Goal: Transaction & Acquisition: Purchase product/service

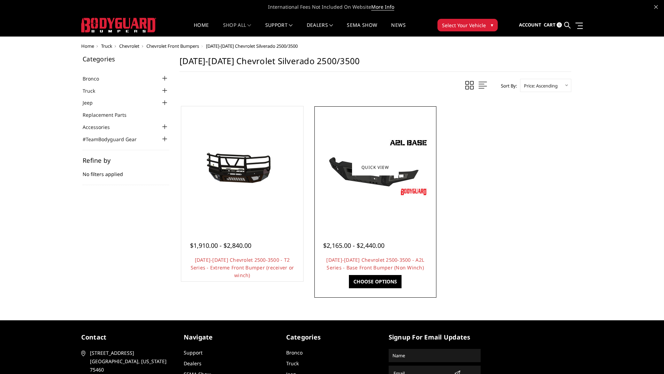
click at [371, 202] on div at bounding box center [375, 167] width 119 height 119
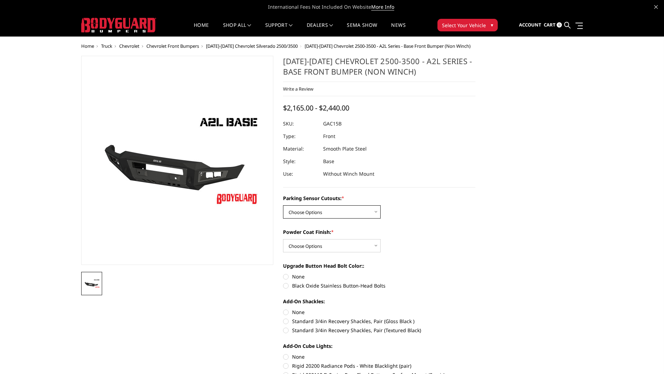
click at [349, 212] on select "Choose Options WITH Parking Sensor Cutouts WITHOUT Parking Sensor Cutouts" at bounding box center [332, 211] width 98 height 13
select select "3880"
click at [283, 205] on select "Choose Options WITH Parking Sensor Cutouts WITHOUT Parking Sensor Cutouts" at bounding box center [332, 211] width 98 height 13
click at [360, 242] on select "Choose Options Bare Metal Textured Black Powder Coat" at bounding box center [332, 245] width 98 height 13
select select "3883"
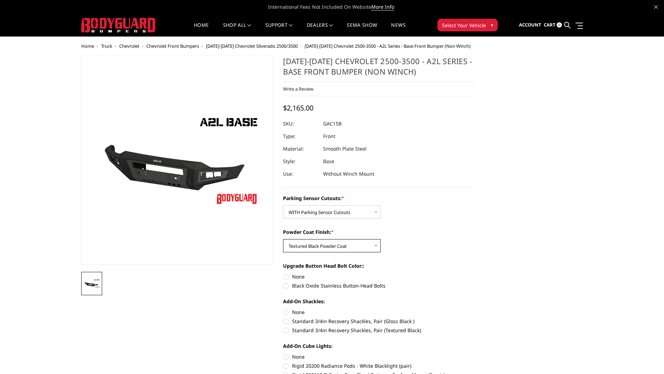
click at [283, 239] on select "Choose Options Bare Metal Textured Black Powder Coat" at bounding box center [332, 245] width 98 height 13
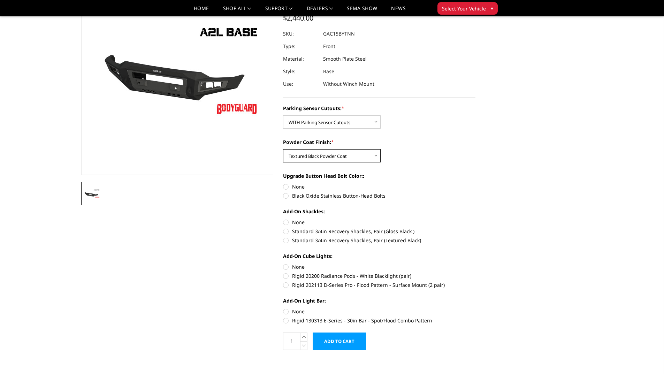
scroll to position [70, 0]
click at [286, 222] on label "None" at bounding box center [379, 221] width 192 height 7
click at [283, 219] on input "None" at bounding box center [283, 218] width 0 height 0
radio input "true"
click at [288, 278] on label "Rigid 20200 Radiance Pods - White Blacklight (pair)" at bounding box center [379, 275] width 192 height 7
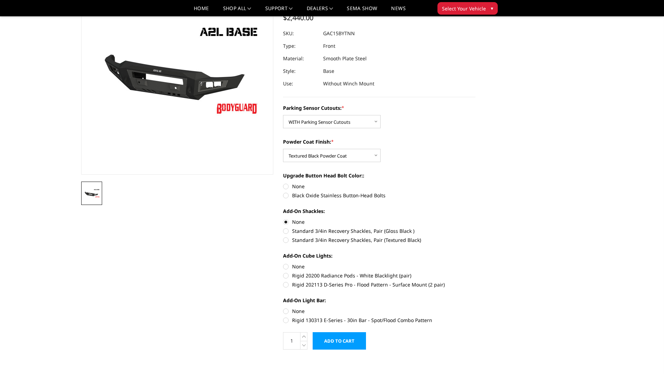
click at [476, 263] on input "Rigid 20200 Radiance Pods - White Blacklight (pair)" at bounding box center [476, 263] width 0 height 0
radio input "true"
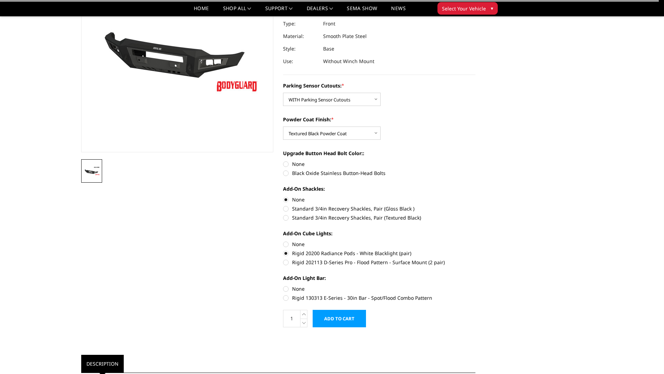
scroll to position [105, 0]
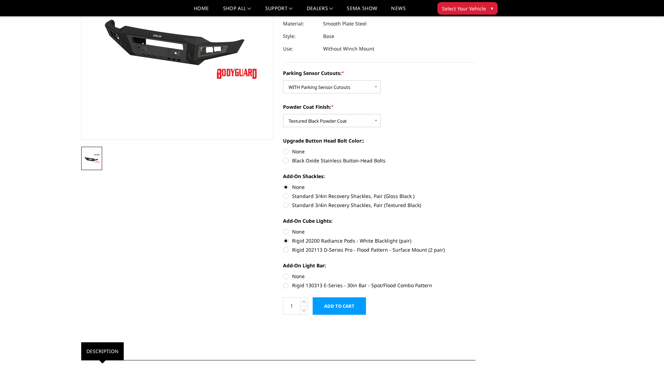
click at [287, 249] on label "Rigid 202113 D-Series Pro - Flood Pattern - Surface Mount (2 pair)" at bounding box center [379, 249] width 192 height 7
click at [476, 237] on input "Rigid 202113 D-Series Pro - Flood Pattern - Surface Mount (2 pair)" at bounding box center [476, 237] width 0 height 0
radio input "true"
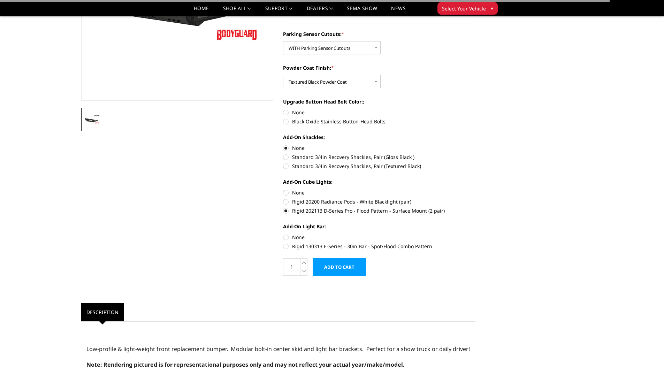
scroll to position [174, 0]
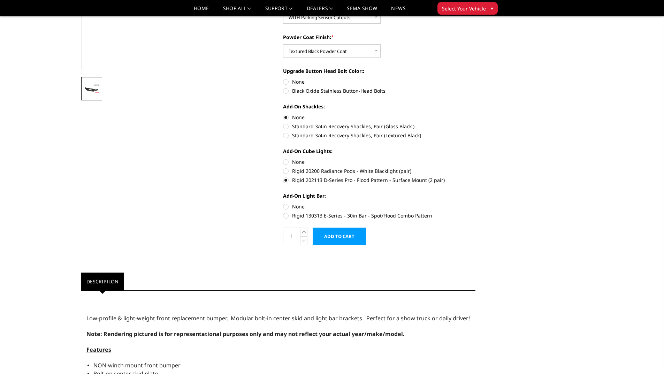
click at [287, 217] on label "Rigid 130313 E-Series - 30in Bar - Spot/Flood Combo Pattern" at bounding box center [379, 215] width 192 height 7
click at [476, 203] on input "Rigid 130313 E-Series - 30in Bar - Spot/Flood Combo Pattern" at bounding box center [476, 203] width 0 height 0
radio input "true"
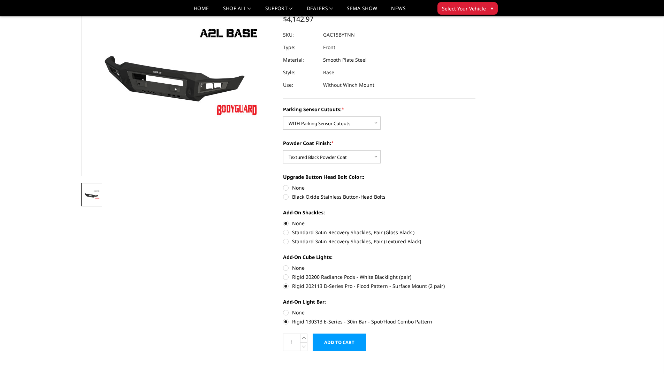
scroll to position [139, 0]
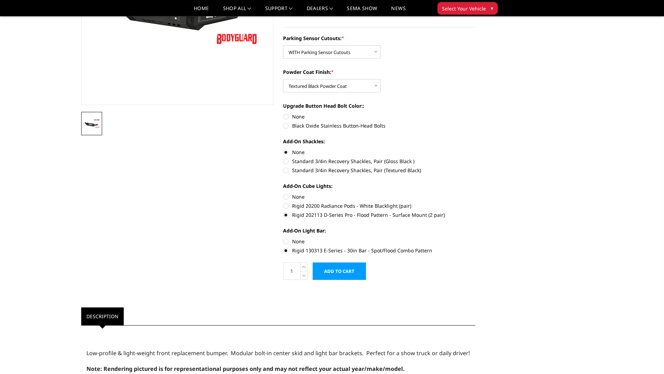
click at [286, 240] on label "None" at bounding box center [379, 241] width 192 height 7
click at [283, 238] on input "None" at bounding box center [283, 238] width 0 height 0
radio input "true"
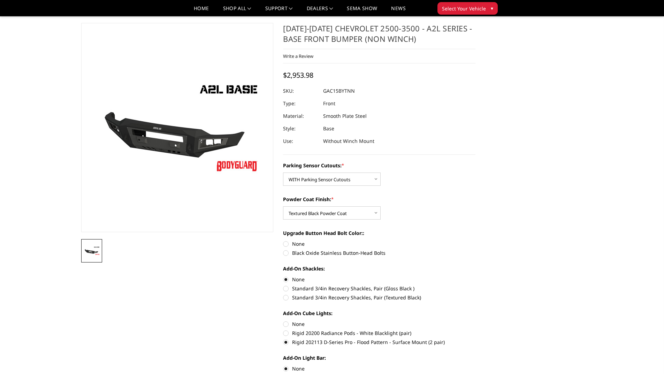
scroll to position [0, 0]
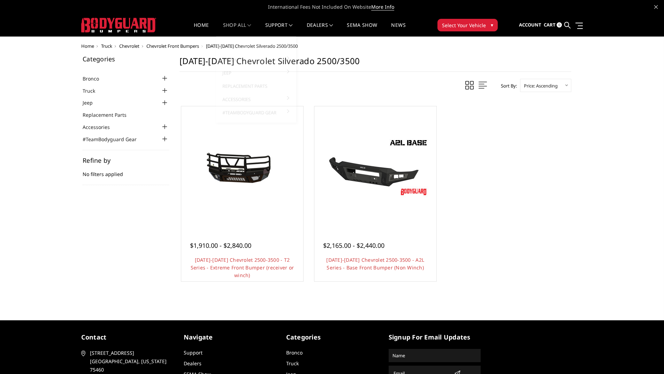
click at [229, 26] on link "shop all" at bounding box center [237, 30] width 28 height 14
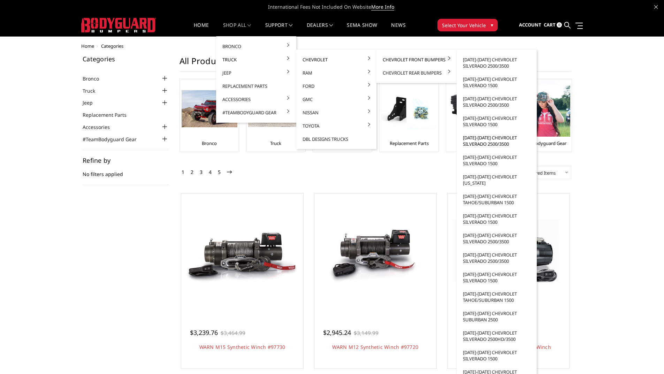
click at [485, 142] on link "[DATE]-[DATE] Chevrolet Silverado 2500/3500" at bounding box center [497, 141] width 75 height 20
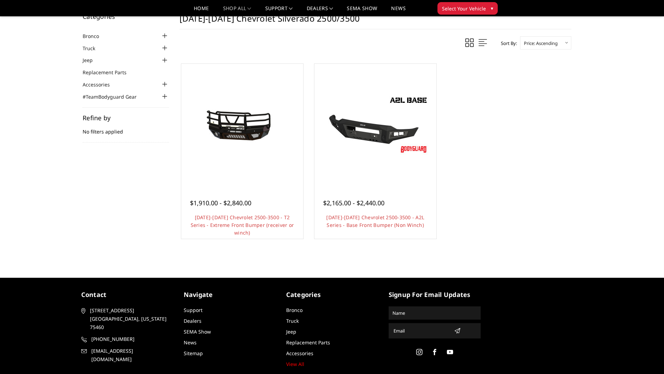
scroll to position [52, 0]
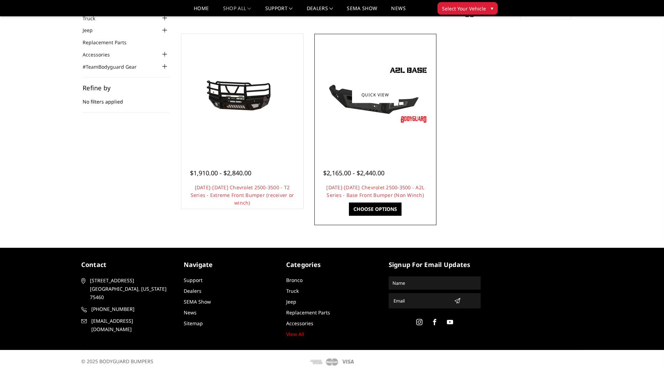
click at [364, 146] on div at bounding box center [375, 95] width 119 height 119
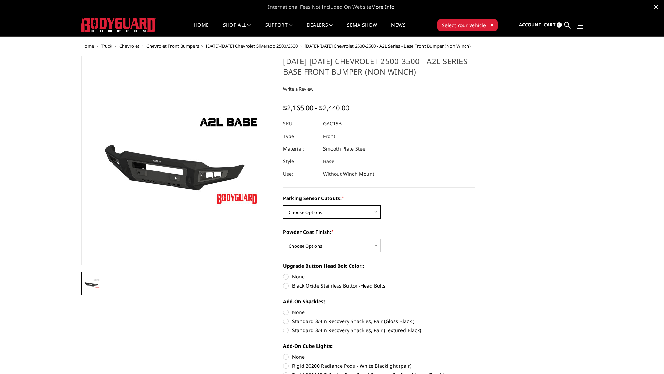
click at [337, 215] on select "Choose Options WITH Parking Sensor Cutouts WITHOUT Parking Sensor Cutouts" at bounding box center [332, 211] width 98 height 13
select select "3880"
click at [283, 205] on select "Choose Options WITH Parking Sensor Cutouts WITHOUT Parking Sensor Cutouts" at bounding box center [332, 211] width 98 height 13
click at [335, 242] on select "Choose Options Bare Metal Textured Black Powder Coat" at bounding box center [332, 245] width 98 height 13
select select "3883"
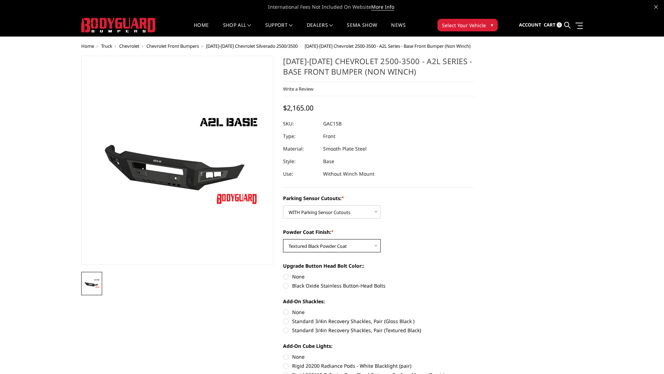
click at [283, 239] on select "Choose Options Bare Metal Textured Black Powder Coat" at bounding box center [332, 245] width 98 height 13
click at [287, 286] on label "Black Oxide Stainless Button-Head Bolts" at bounding box center [379, 285] width 192 height 7
click at [476, 273] on input "Black Oxide Stainless Button-Head Bolts" at bounding box center [476, 273] width 0 height 0
radio input "true"
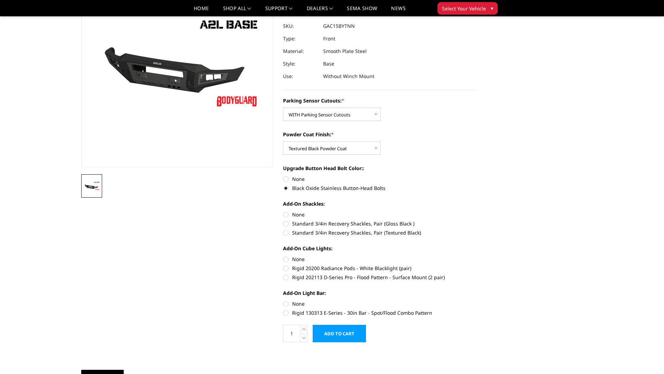
scroll to position [105, 0]
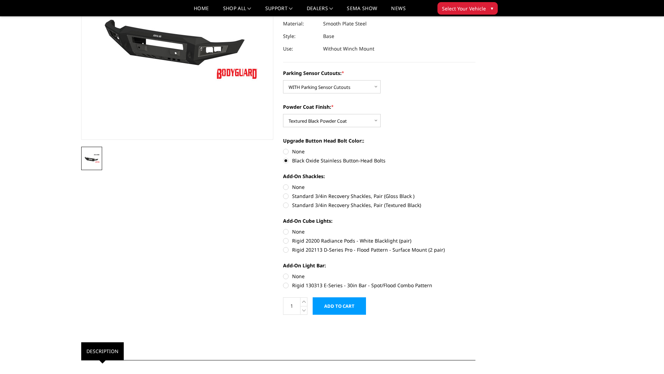
click at [286, 187] on label "None" at bounding box center [379, 186] width 192 height 7
click at [283, 184] on input "None" at bounding box center [283, 183] width 0 height 0
radio input "true"
click at [284, 250] on label "Rigid 202113 D-Series Pro - Flood Pattern - Surface Mount (2 pair)" at bounding box center [379, 249] width 192 height 7
click at [476, 237] on input "Rigid 202113 D-Series Pro - Flood Pattern - Surface Mount (2 pair)" at bounding box center [476, 237] width 0 height 0
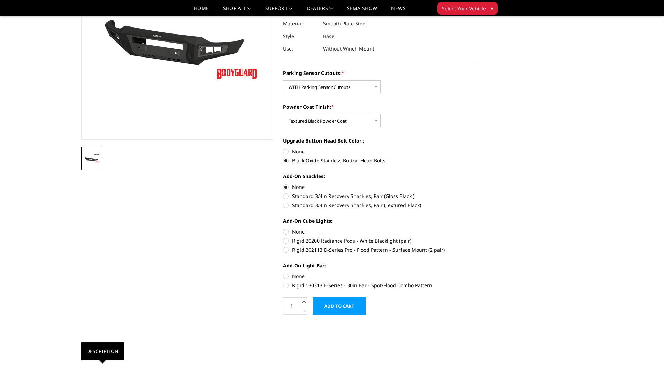
radio input "true"
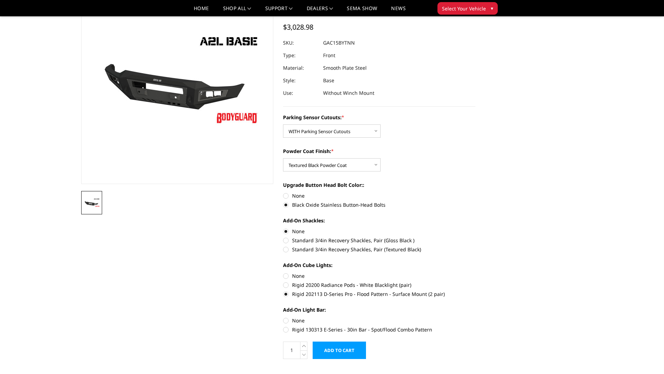
scroll to position [70, 0]
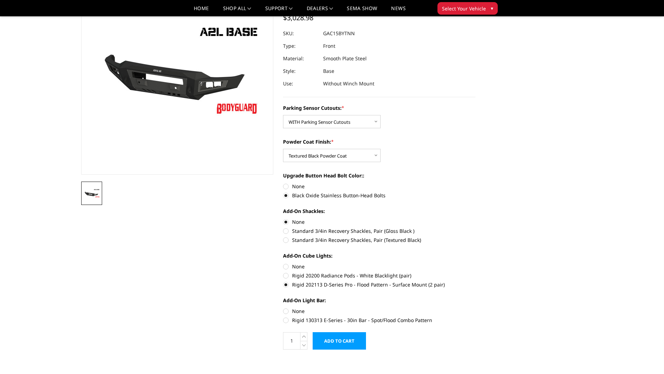
click at [286, 277] on label "Rigid 20200 Radiance Pods - White Blacklight (pair)" at bounding box center [379, 275] width 192 height 7
click at [476, 263] on input "Rigid 20200 Radiance Pods - White Blacklight (pair)" at bounding box center [476, 263] width 0 height 0
radio input "true"
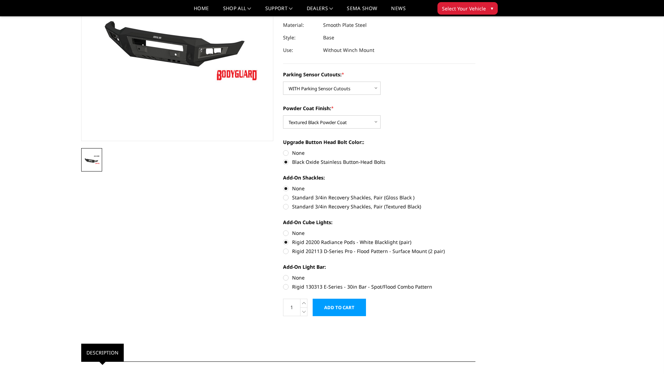
scroll to position [105, 0]
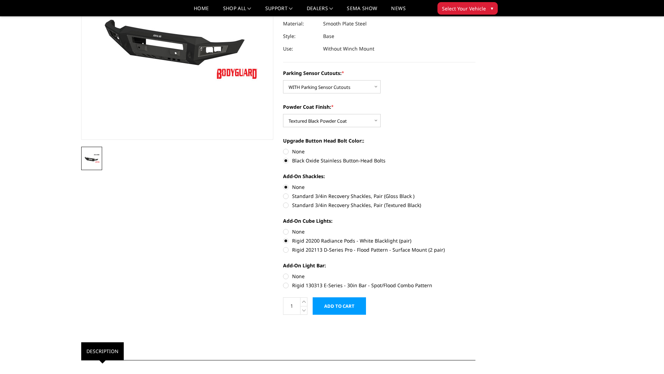
click at [287, 232] on label "None" at bounding box center [379, 231] width 192 height 7
click at [283, 228] on input "None" at bounding box center [283, 228] width 0 height 0
radio input "true"
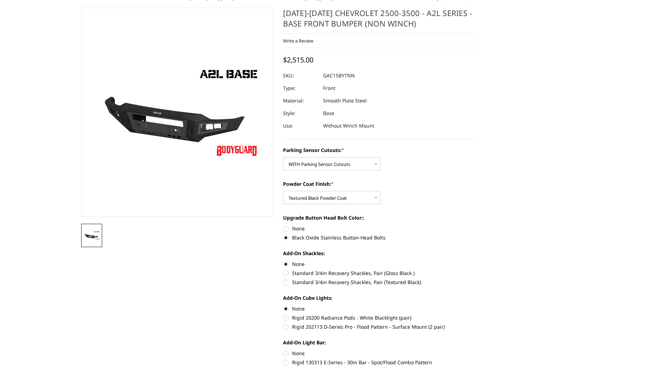
scroll to position [70, 0]
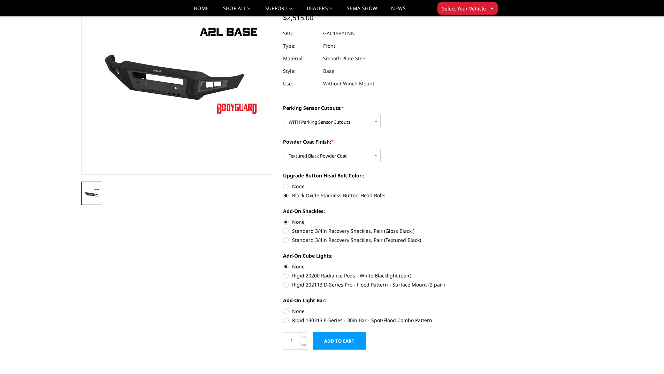
click at [287, 188] on label "None" at bounding box center [379, 186] width 192 height 7
click at [283, 183] on input "None" at bounding box center [283, 183] width 0 height 0
radio input "true"
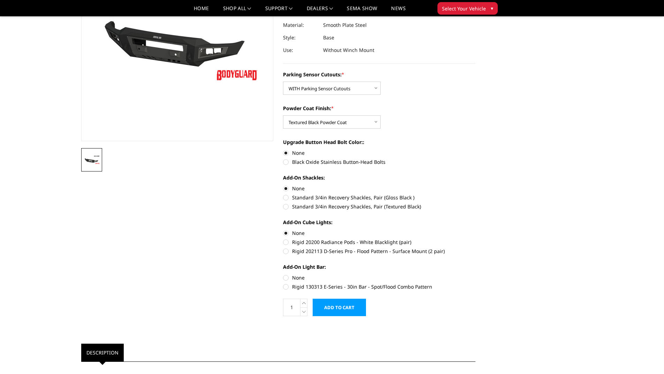
scroll to position [105, 0]
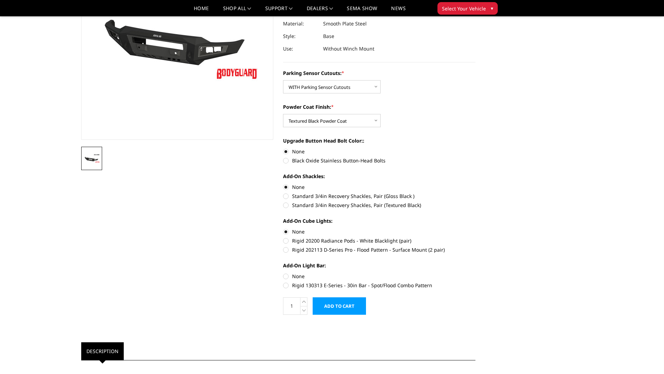
click at [284, 284] on label "Rigid 130313 E-Series - 30in Bar - Spot/Flood Combo Pattern" at bounding box center [379, 285] width 192 height 7
click at [476, 273] on input "Rigid 130313 E-Series - 30in Bar - Spot/Flood Combo Pattern" at bounding box center [476, 273] width 0 height 0
radio input "true"
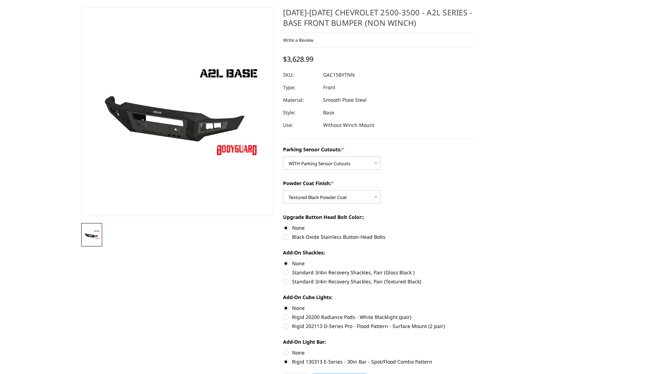
scroll to position [139, 0]
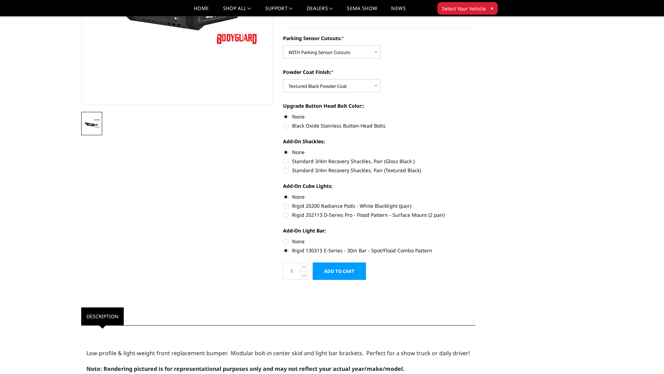
click at [286, 242] on label "None" at bounding box center [379, 241] width 192 height 7
click at [283, 238] on input "None" at bounding box center [283, 238] width 0 height 0
radio input "true"
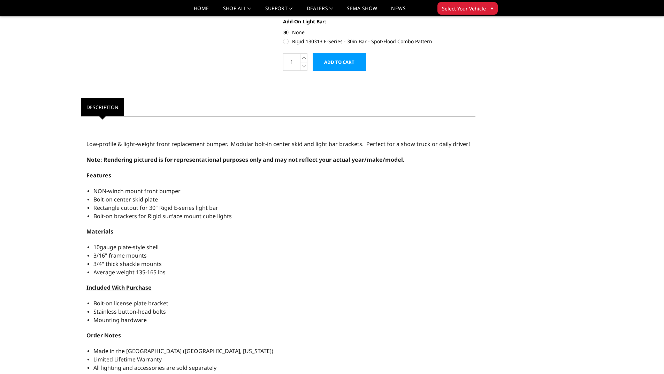
scroll to position [556, 0]
